Goal: Information Seeking & Learning: Learn about a topic

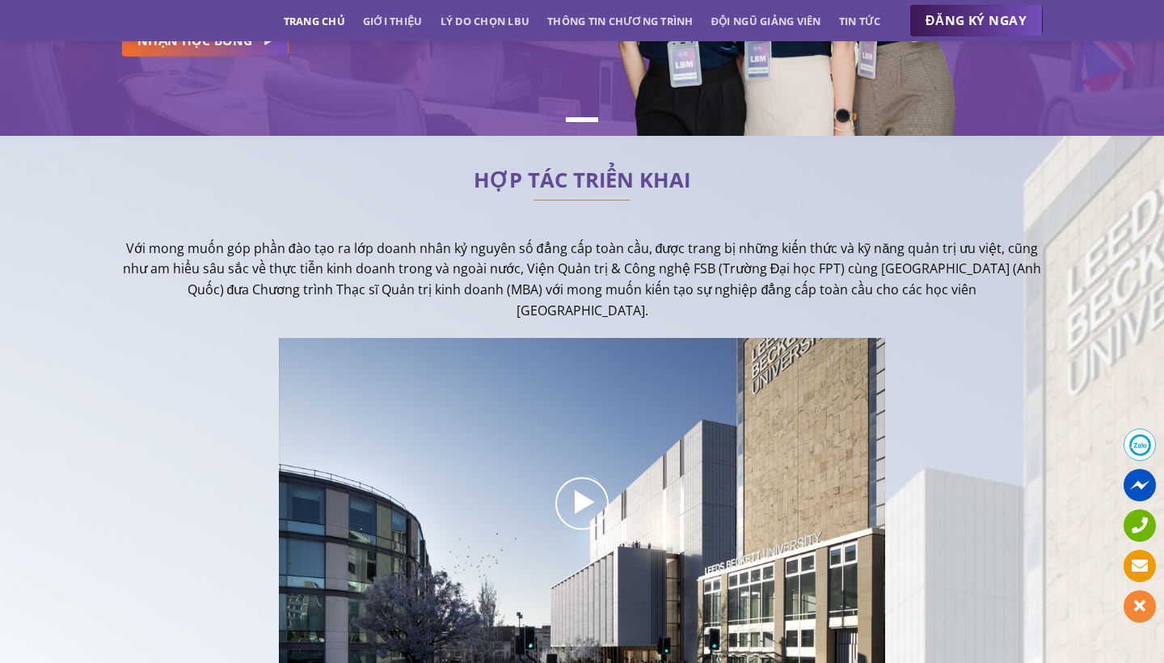
scroll to position [264, 0]
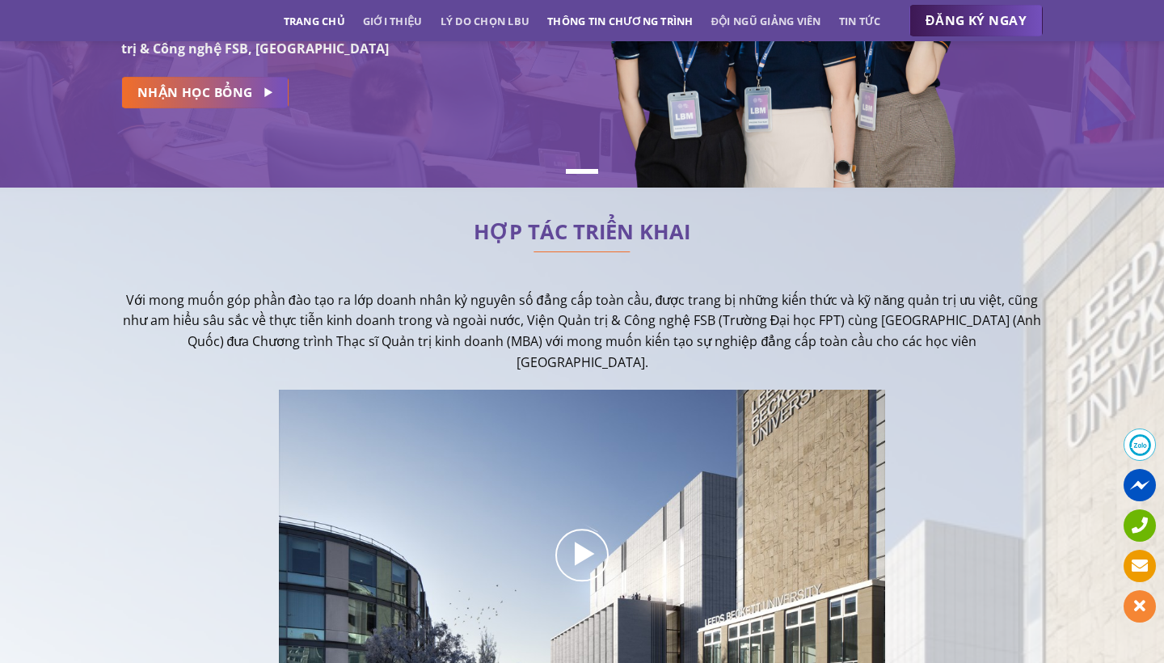
click at [595, 24] on link "Thông tin chương trình" at bounding box center [620, 20] width 146 height 29
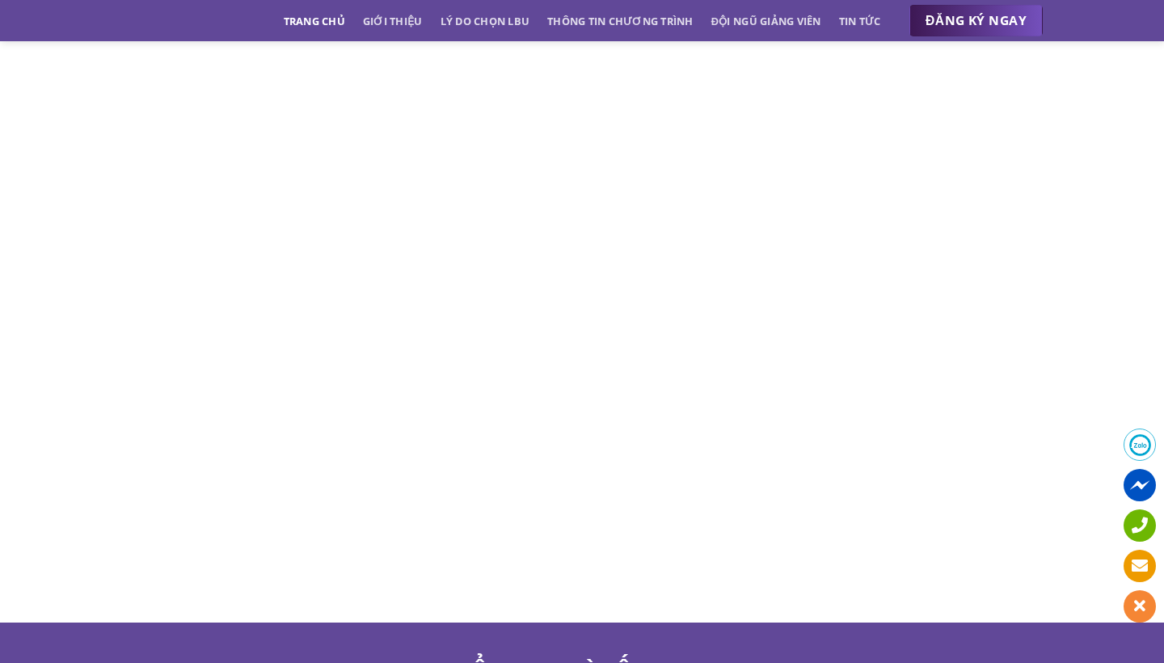
scroll to position [7583, 0]
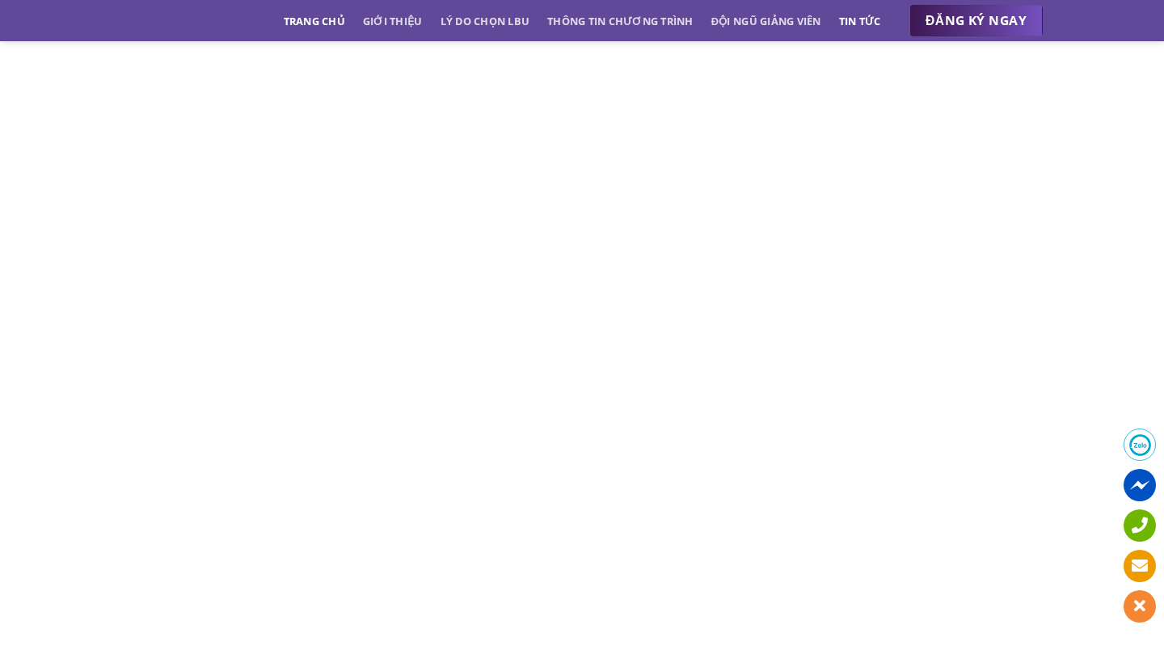
click at [856, 20] on link "Tin tức" at bounding box center [860, 20] width 42 height 29
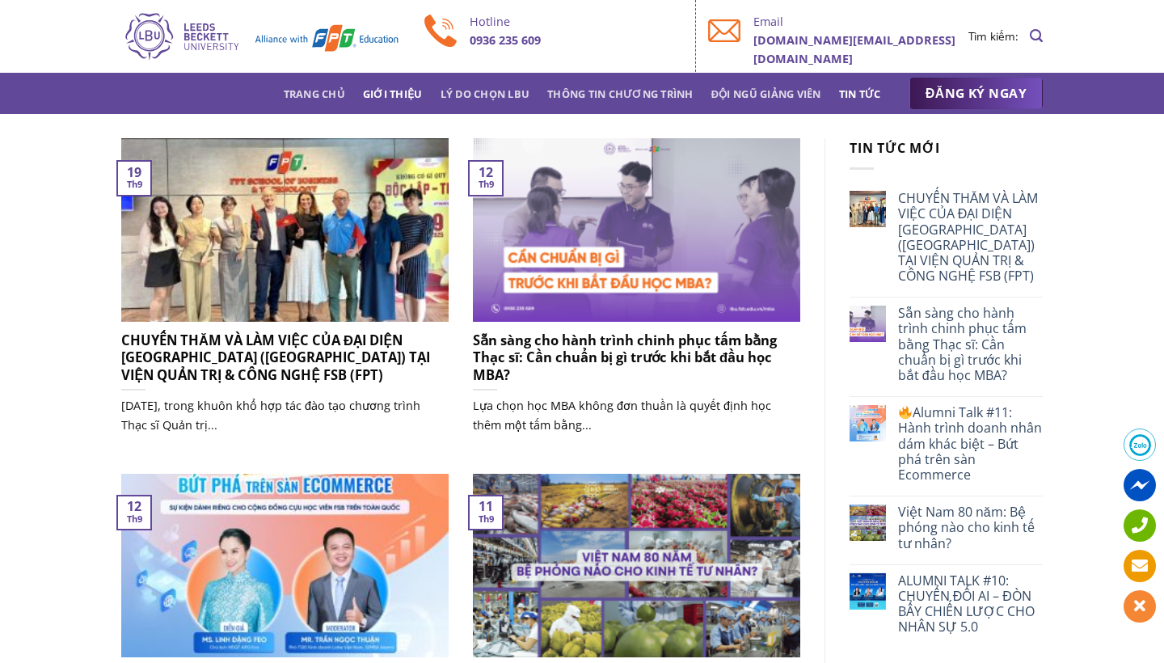
click at [400, 89] on link "Giới thiệu" at bounding box center [393, 93] width 60 height 29
click at [328, 91] on link "Trang chủ" at bounding box center [314, 93] width 61 height 29
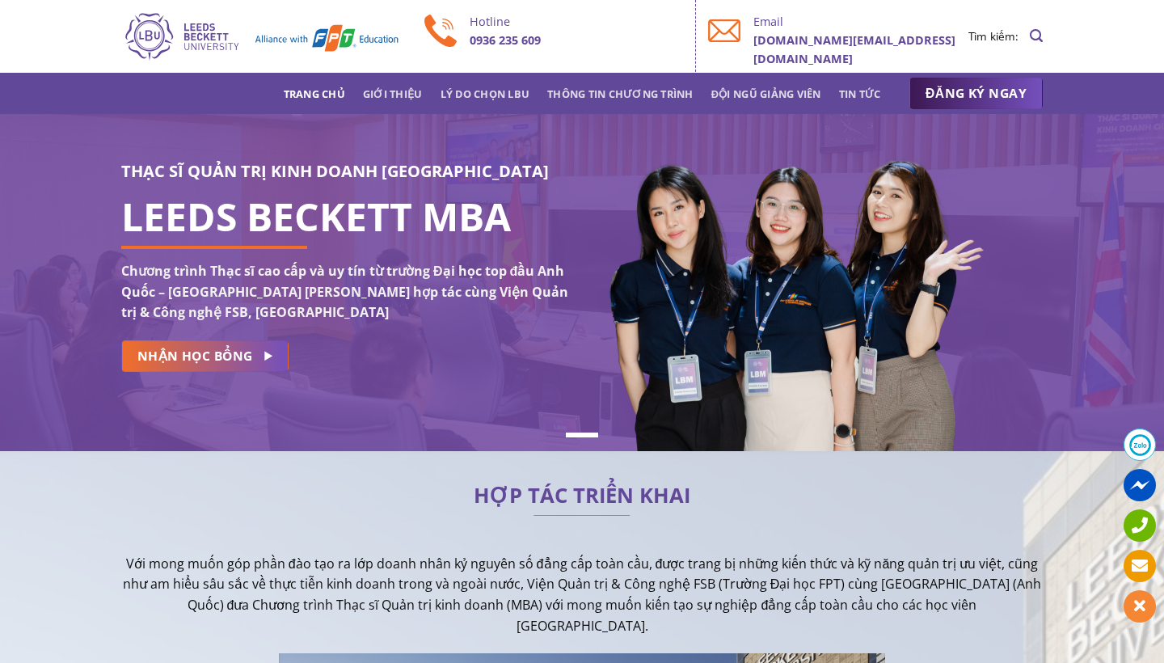
click at [309, 91] on link "Trang chủ" at bounding box center [314, 93] width 61 height 29
click at [315, 93] on link "Trang chủ" at bounding box center [314, 93] width 61 height 29
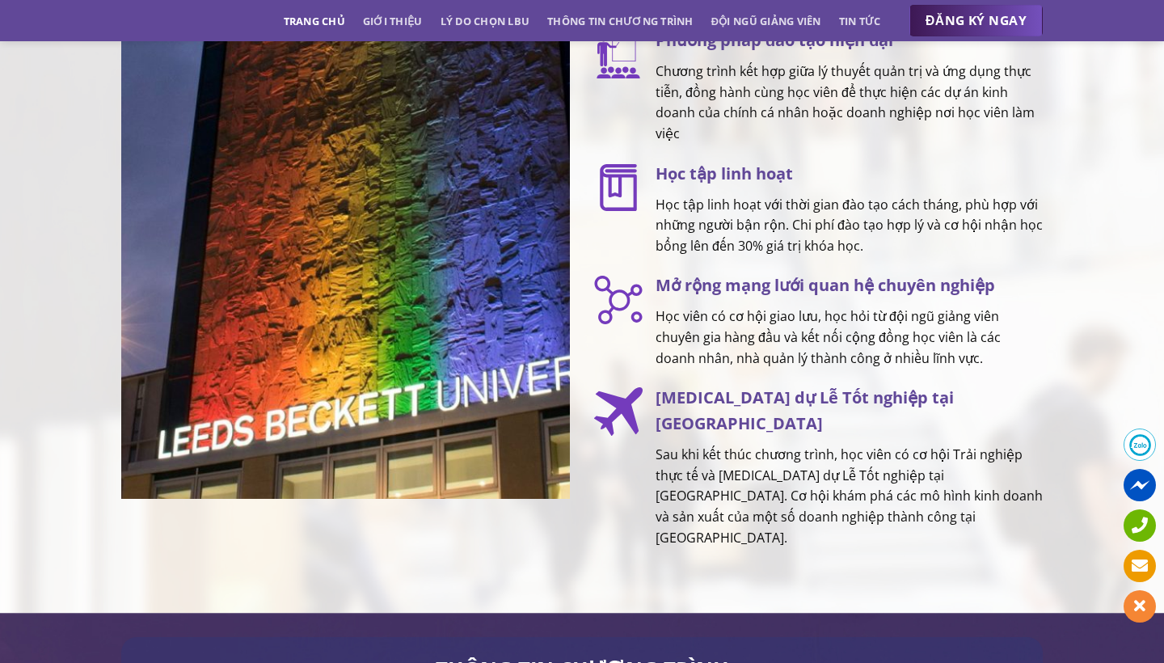
scroll to position [2418, 0]
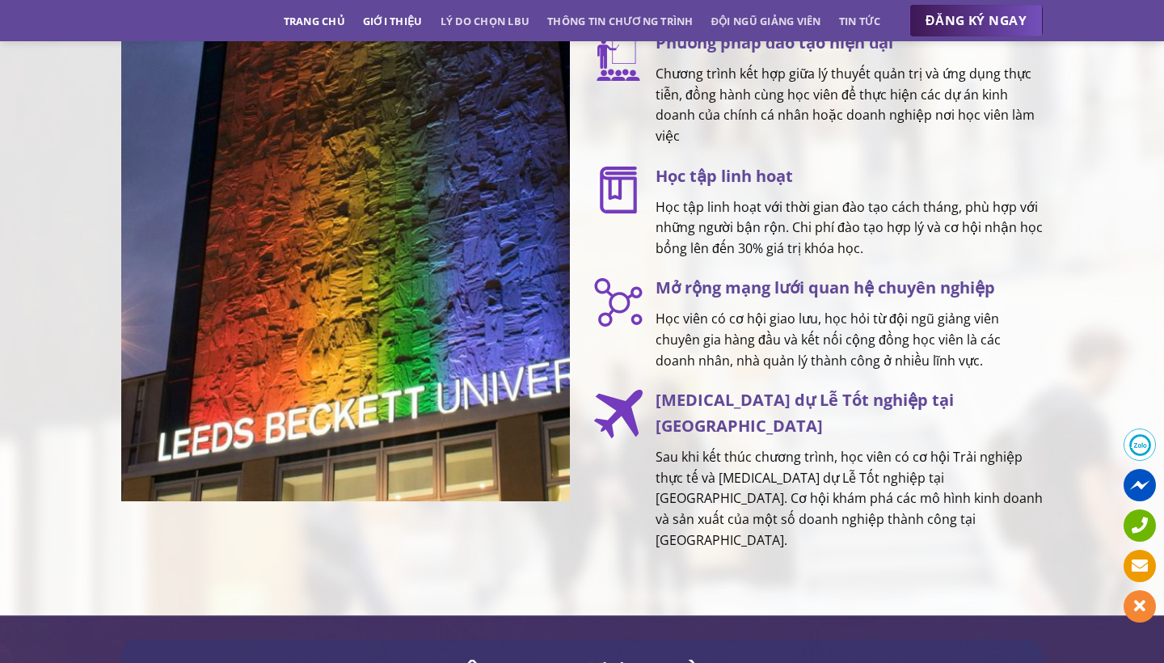
click at [382, 22] on link "Giới thiệu" at bounding box center [393, 20] width 60 height 29
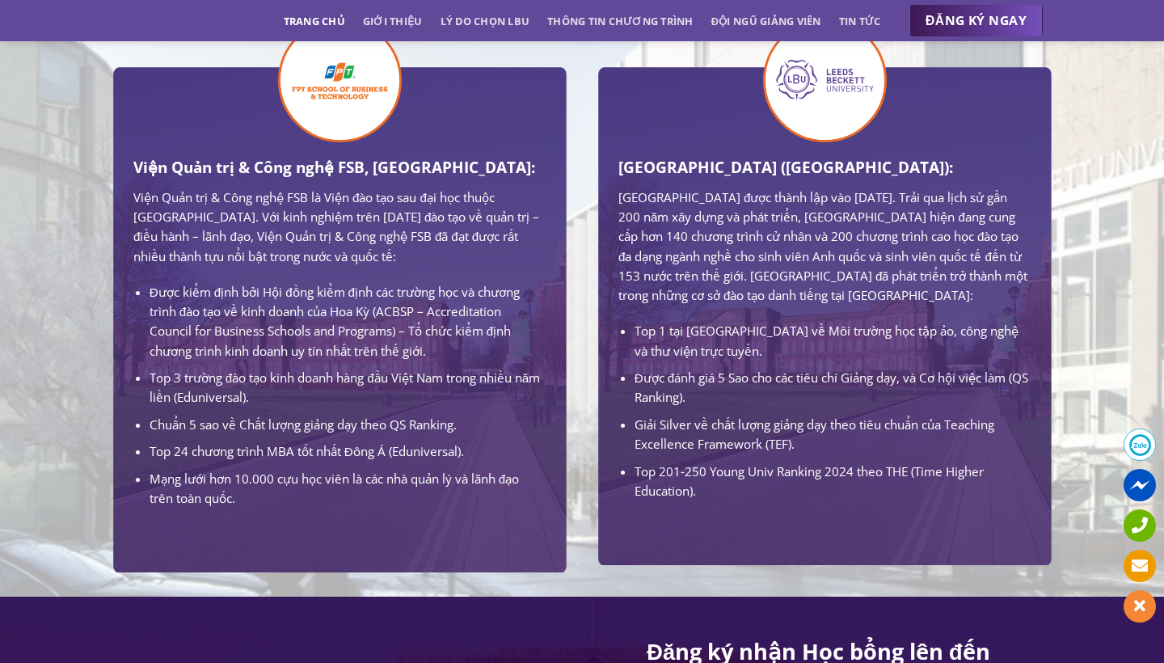
scroll to position [395, 0]
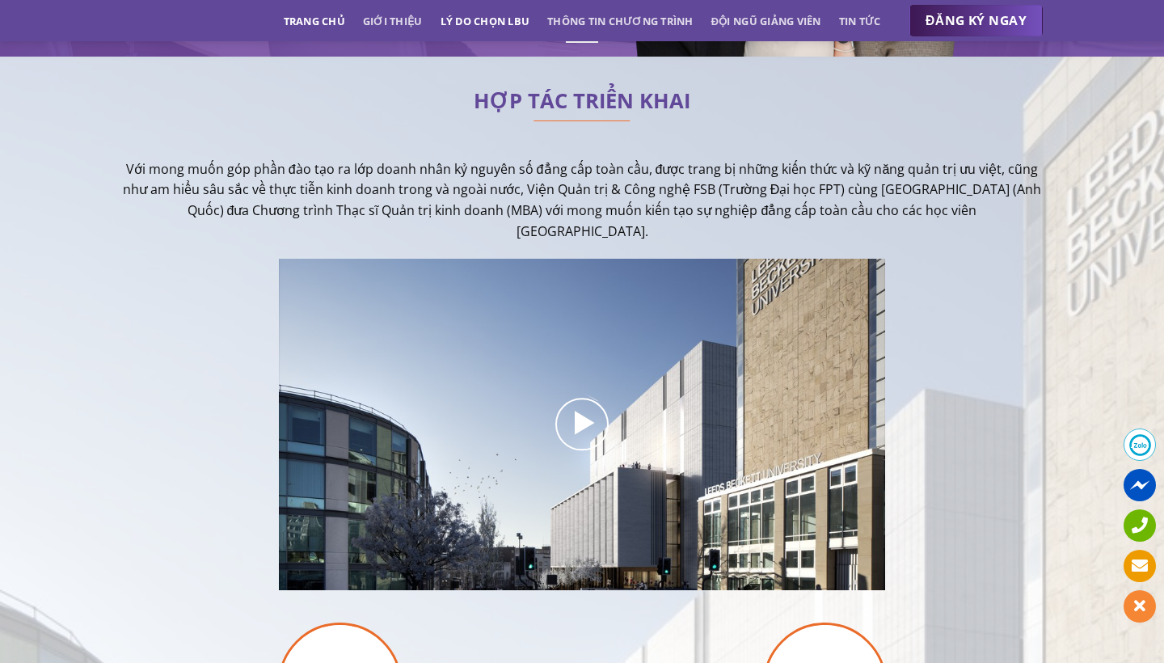
click at [494, 26] on link "Lý do chọn LBU" at bounding box center [486, 20] width 90 height 29
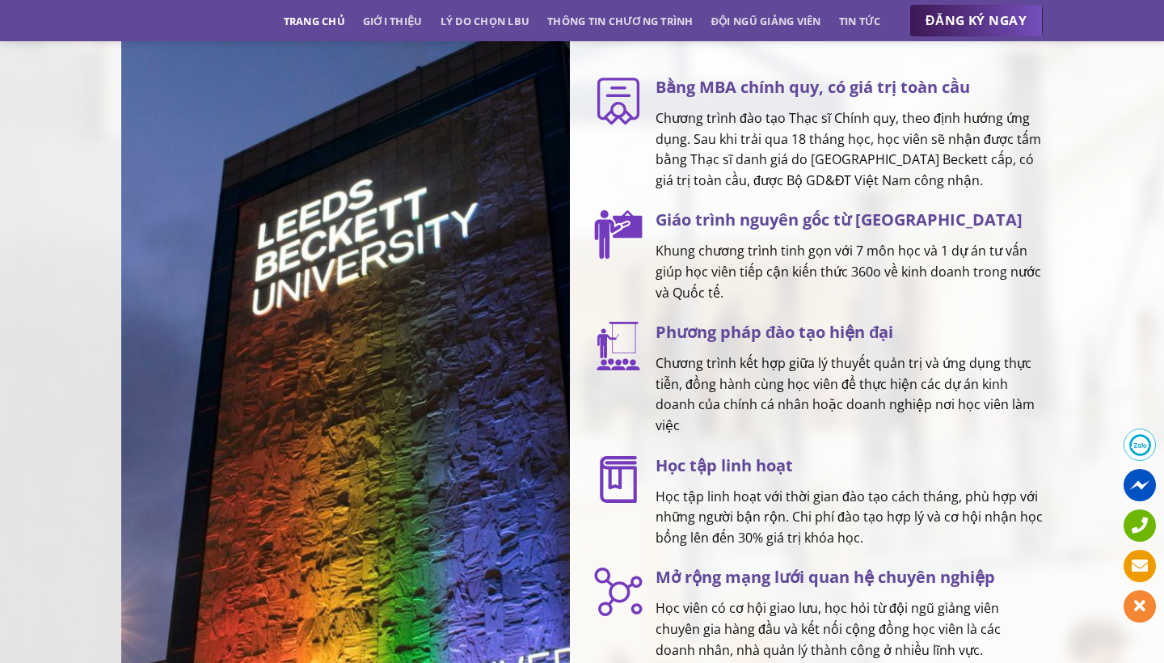
scroll to position [2131, 0]
